Goal: Task Accomplishment & Management: Complete application form

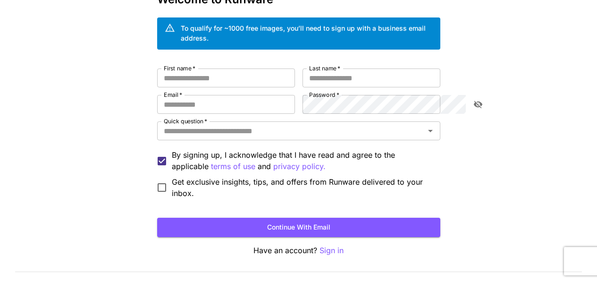
scroll to position [74, 0]
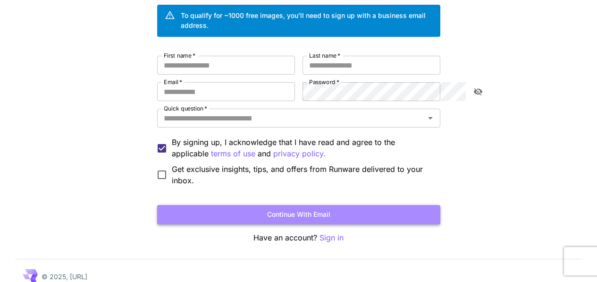
click at [290, 205] on button "Continue with email" at bounding box center [298, 214] width 283 height 19
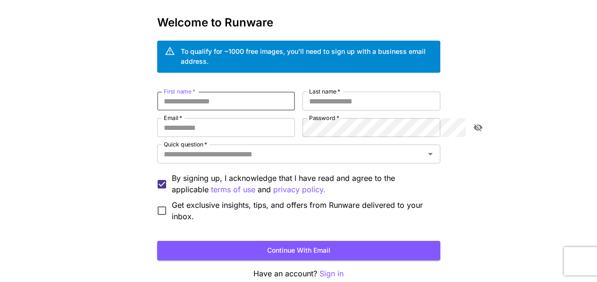
scroll to position [0, 0]
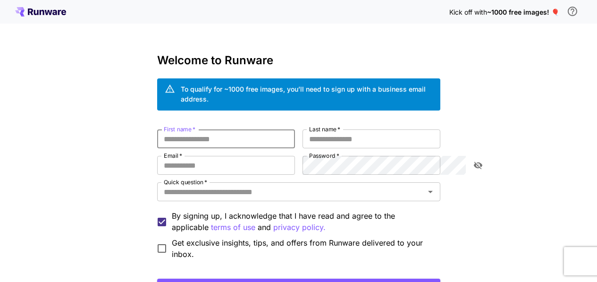
click at [249, 129] on input "First name   *" at bounding box center [226, 138] width 138 height 19
click at [243, 130] on input "First name   *" at bounding box center [226, 138] width 138 height 19
type input "*"
type input "*****"
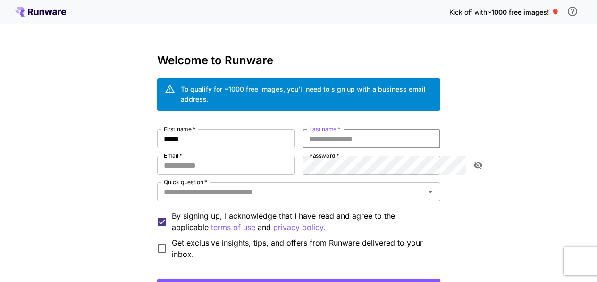
click at [420, 131] on input "Last name   *" at bounding box center [371, 138] width 138 height 19
type input "*****"
click at [269, 157] on input "Email   *" at bounding box center [226, 165] width 138 height 19
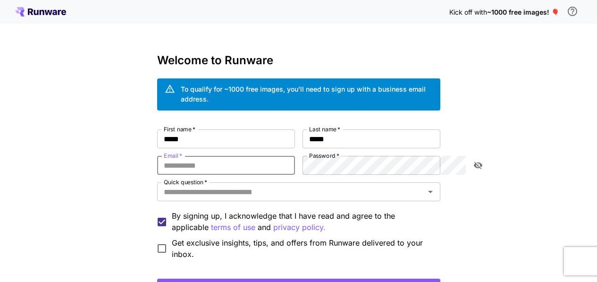
type input "**********"
click at [306, 182] on div "Quick question   *" at bounding box center [298, 191] width 283 height 19
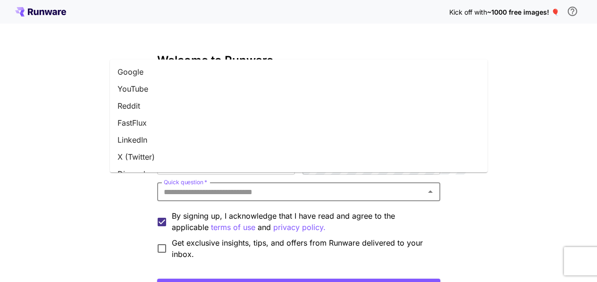
click at [170, 71] on li "Google" at bounding box center [299, 71] width 378 height 17
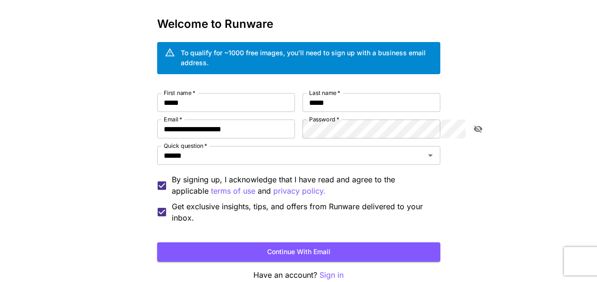
scroll to position [74, 0]
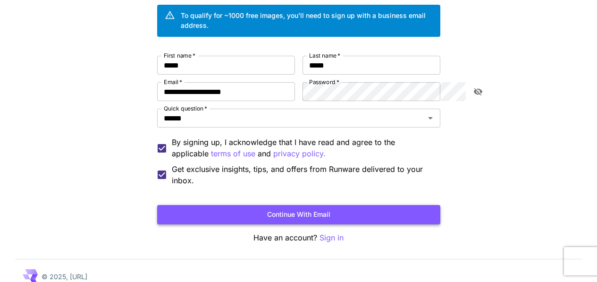
click at [253, 205] on button "Continue with email" at bounding box center [298, 214] width 283 height 19
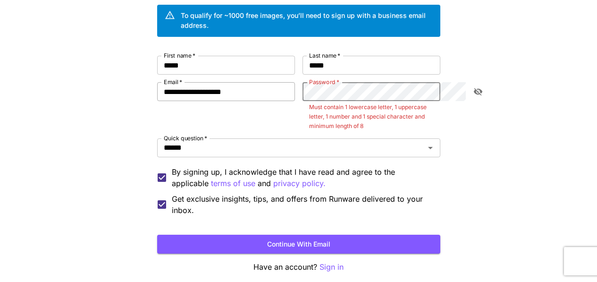
click at [270, 89] on div "**********" at bounding box center [298, 136] width 283 height 160
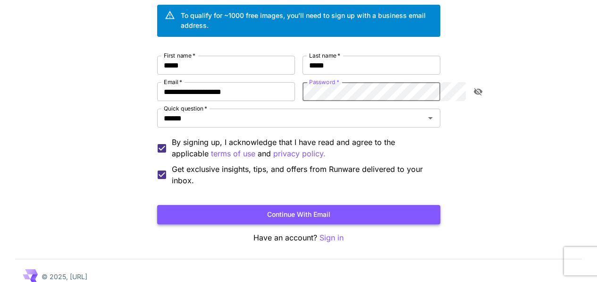
click at [246, 205] on button "Continue with email" at bounding box center [298, 214] width 283 height 19
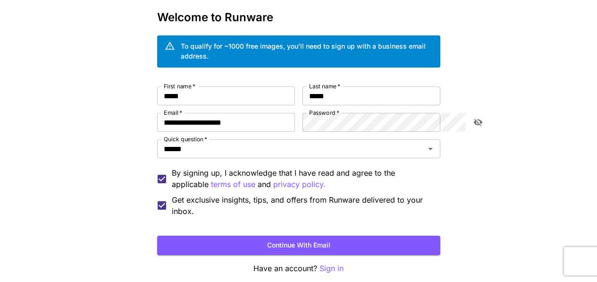
scroll to position [26, 0]
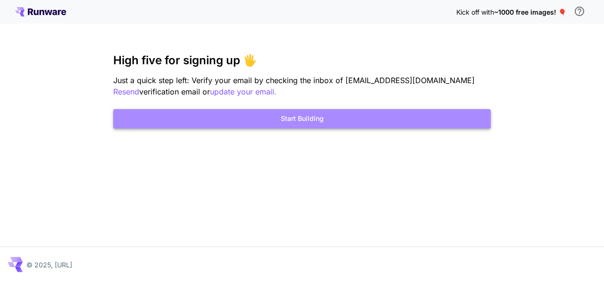
click at [307, 122] on button "Start Building" at bounding box center [302, 118] width 378 height 19
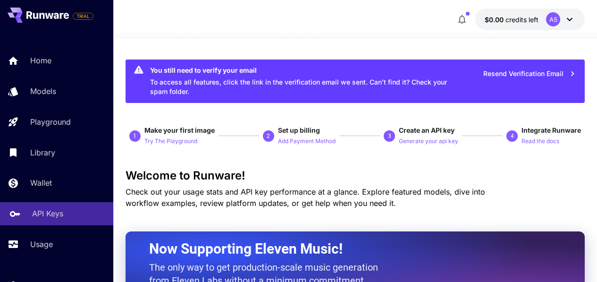
click at [64, 217] on div "API Keys" at bounding box center [69, 213] width 74 height 11
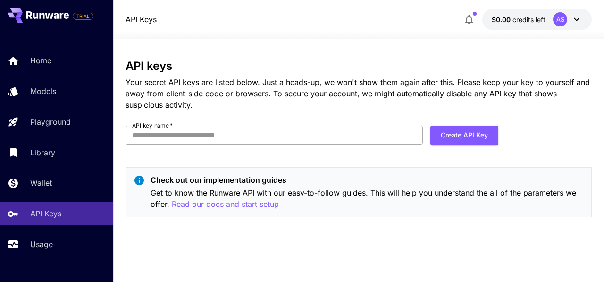
click at [289, 127] on input "API key name   *" at bounding box center [274, 135] width 297 height 19
click at [291, 153] on div "API keys Your secret API keys are listed below. Just a heads-up, we won't show …" at bounding box center [359, 141] width 466 height 165
click at [273, 142] on input "API key name   *" at bounding box center [274, 135] width 297 height 19
type input "********"
click at [463, 137] on button "Create API Key" at bounding box center [464, 135] width 68 height 19
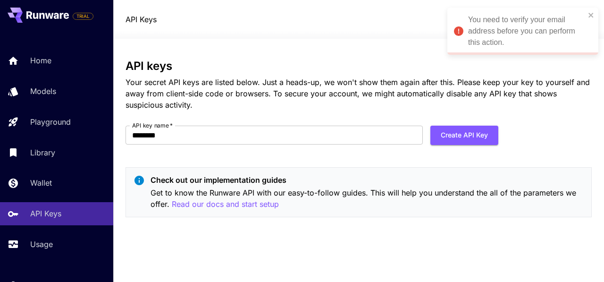
click at [511, 19] on div "You need to verify your email address before you can perform this action." at bounding box center [526, 31] width 117 height 34
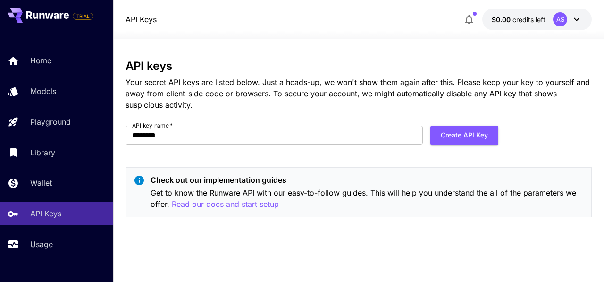
click at [546, 18] on button "$0.00 credits left AS" at bounding box center [536, 19] width 109 height 22
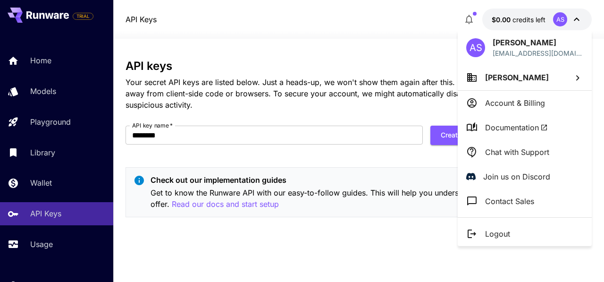
click at [423, 103] on div at bounding box center [302, 141] width 604 height 282
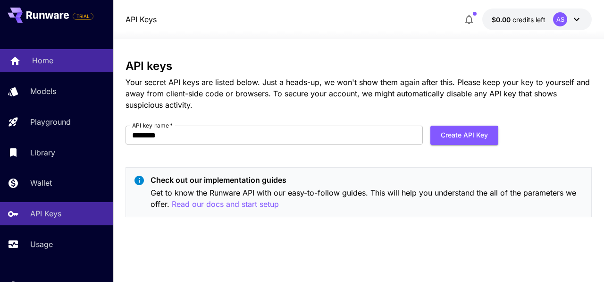
click at [44, 64] on p "Home" at bounding box center [42, 60] width 21 height 11
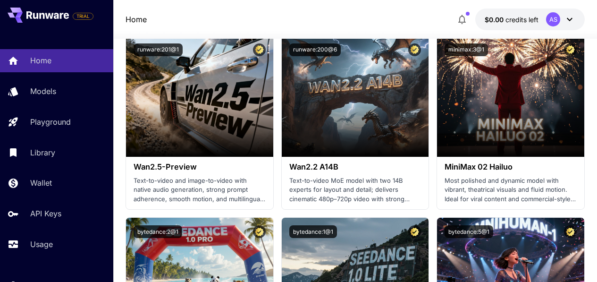
scroll to position [189, 0]
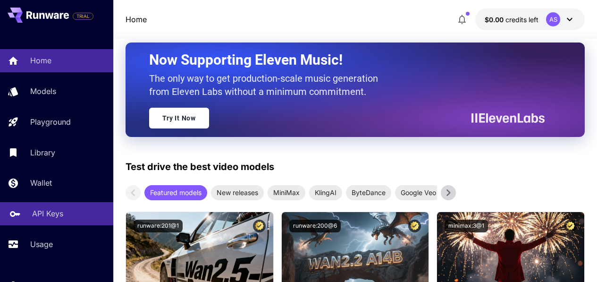
click at [47, 220] on link "API Keys" at bounding box center [56, 213] width 113 height 23
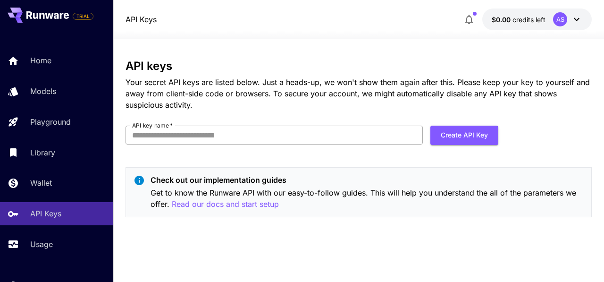
click at [277, 136] on input "API key name   *" at bounding box center [274, 135] width 297 height 19
drag, startPoint x: 204, startPoint y: 131, endPoint x: 161, endPoint y: 138, distance: 44.0
click at [161, 138] on input "**********" at bounding box center [274, 135] width 297 height 19
type input "********"
click at [467, 134] on button "Create API Key" at bounding box center [464, 135] width 68 height 19
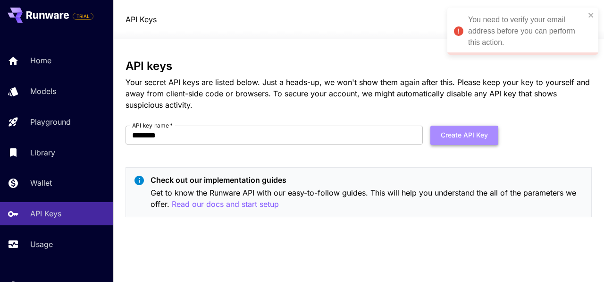
click at [447, 128] on button "Create API Key" at bounding box center [464, 135] width 68 height 19
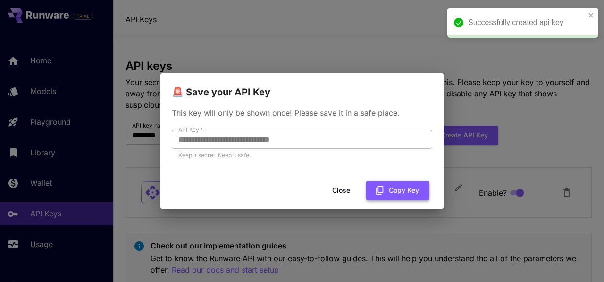
click at [397, 189] on button "Copy Key" at bounding box center [397, 190] width 63 height 19
click at [393, 185] on button "Copy Key" at bounding box center [397, 190] width 63 height 19
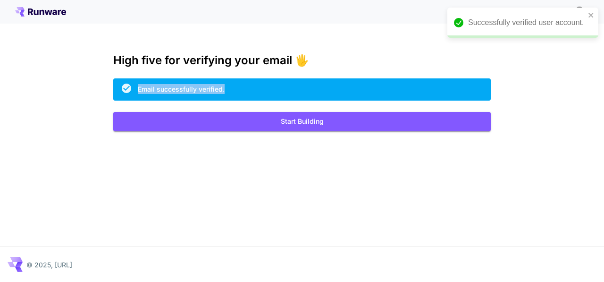
drag, startPoint x: 136, startPoint y: 90, endPoint x: 237, endPoint y: 92, distance: 101.0
click at [235, 92] on div "Email successfully verified." at bounding box center [302, 89] width 378 height 22
